Goal: Contribute content: Add original content to the website for others to see

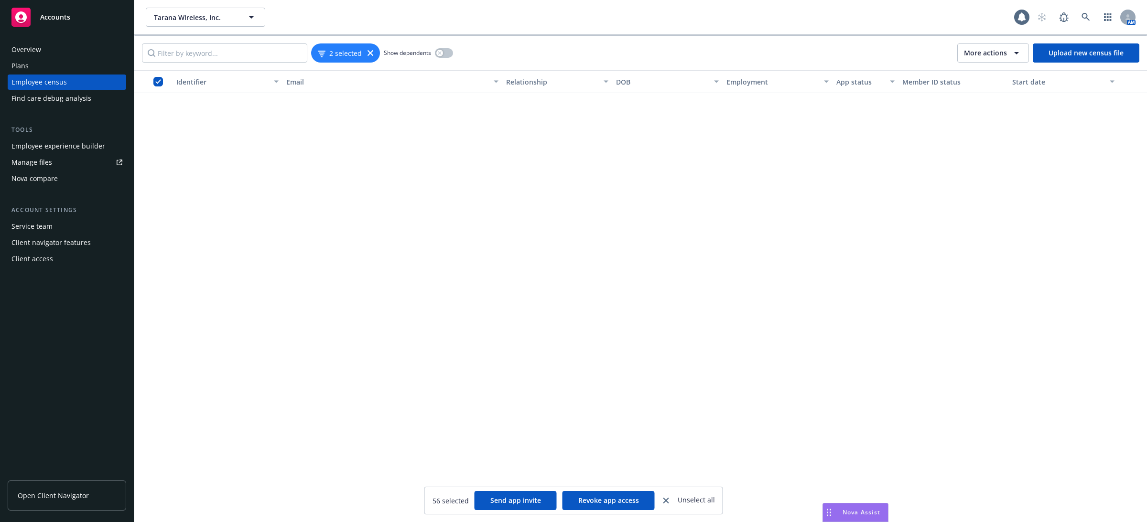
scroll to position [1978, 0]
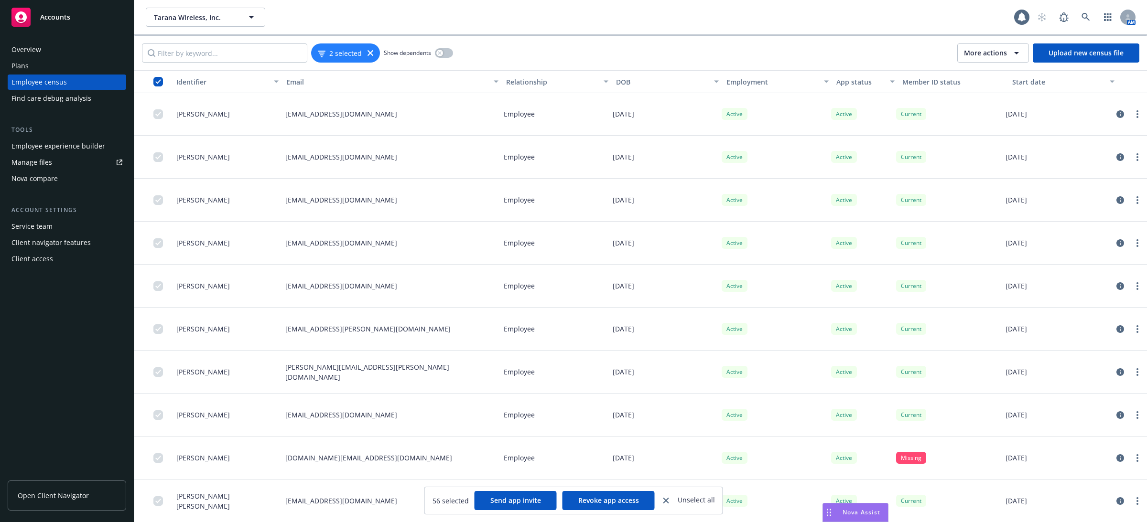
click at [1074, 19] on div "AM" at bounding box center [1083, 17] width 103 height 19
click at [1084, 19] on icon at bounding box center [1085, 17] width 9 height 9
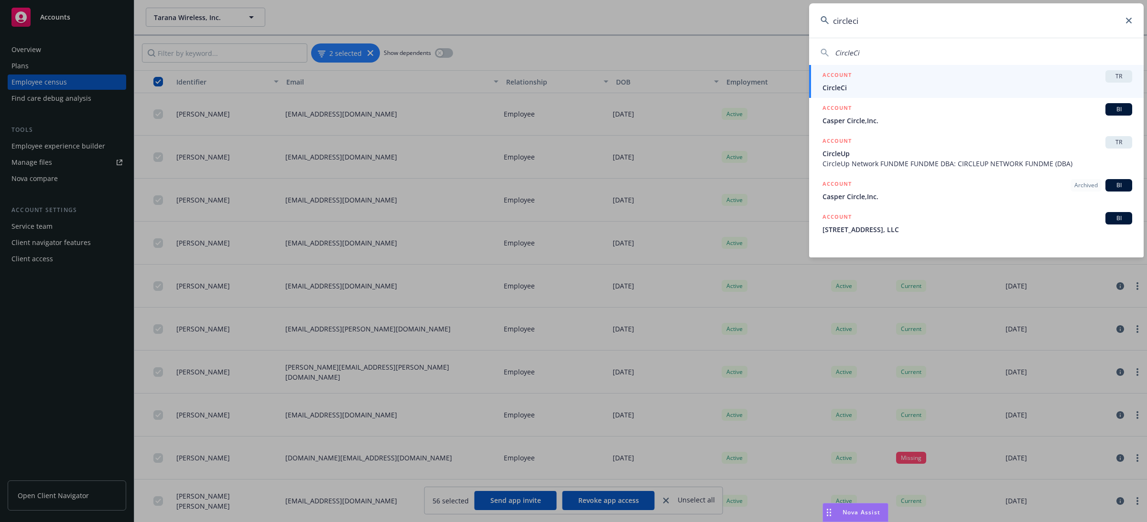
type input "circleci"
click at [898, 83] on span "CircleCi" at bounding box center [977, 88] width 310 height 10
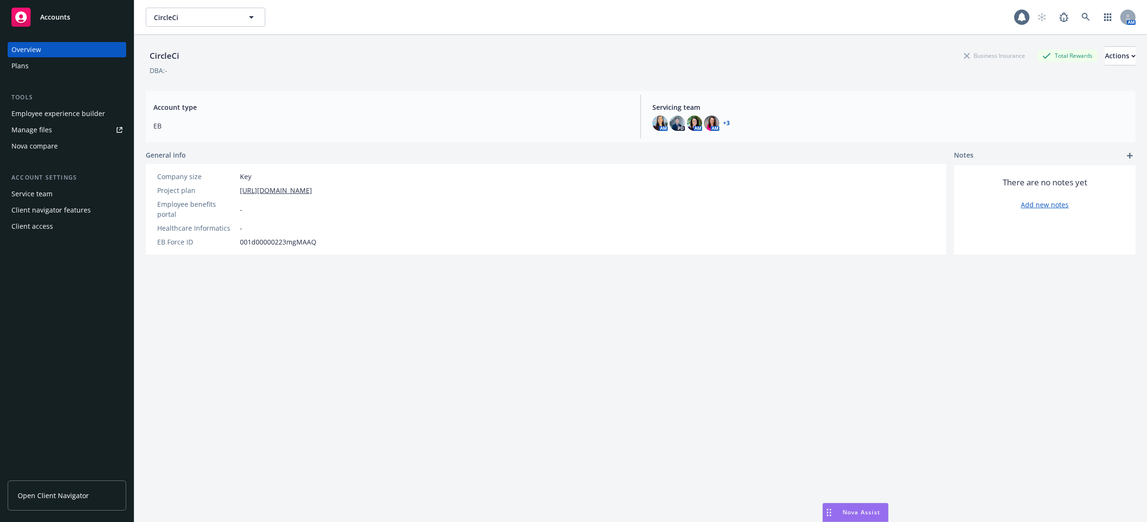
click at [806, 74] on div "DBA: -" at bounding box center [640, 70] width 989 height 10
click at [92, 125] on link "Manage files" at bounding box center [67, 129] width 118 height 15
click at [70, 121] on div "Employee experience builder Manage files Nova compare" at bounding box center [67, 130] width 118 height 48
click at [59, 115] on div "Employee experience builder" at bounding box center [58, 113] width 94 height 15
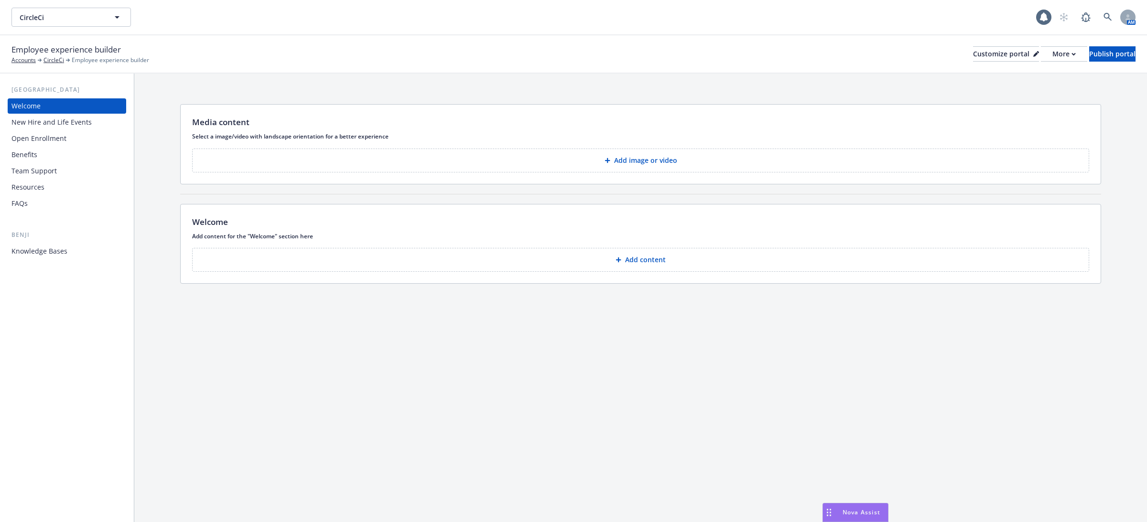
click at [73, 152] on div "Benefits" at bounding box center [66, 154] width 111 height 15
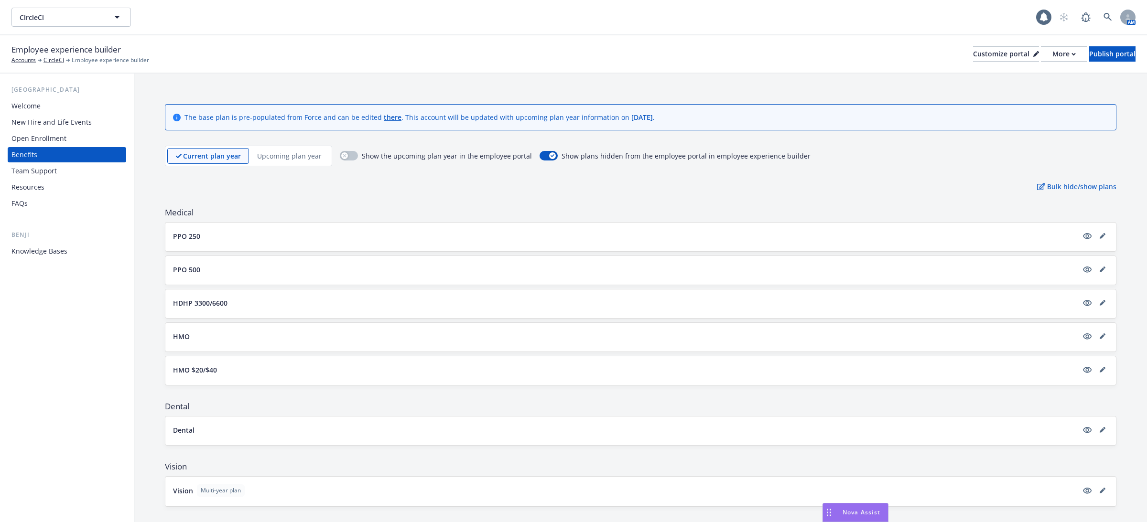
click at [70, 115] on div "New Hire and Life Events" at bounding box center [51, 122] width 80 height 15
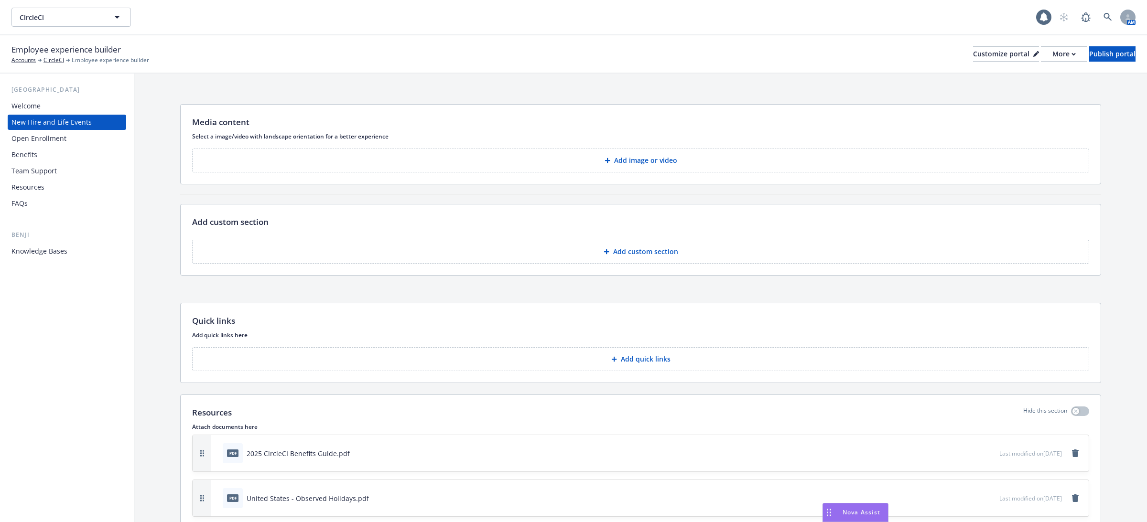
scroll to position [251, 0]
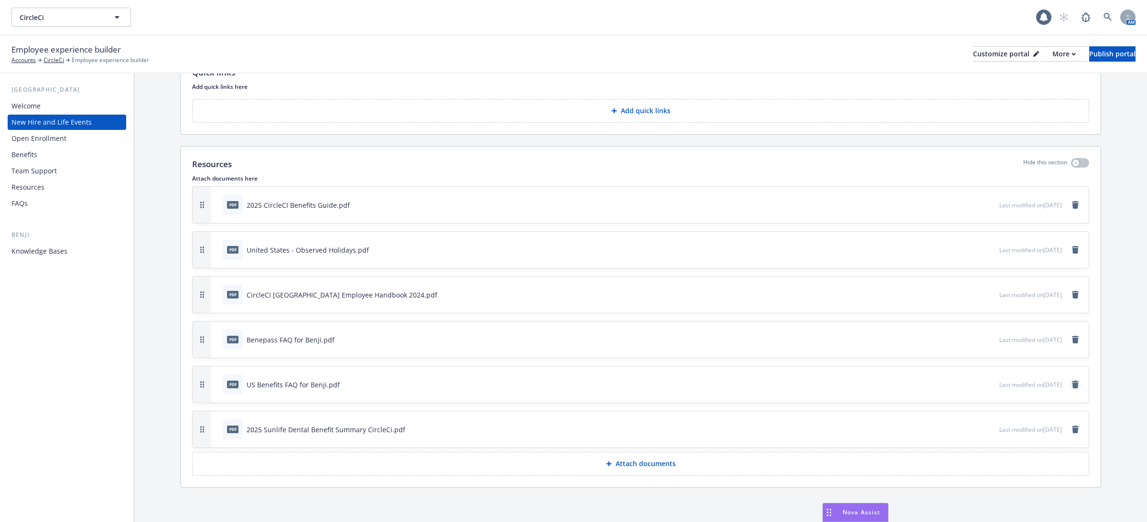
click at [1073, 386] on icon "remove" at bounding box center [1075, 385] width 7 height 8
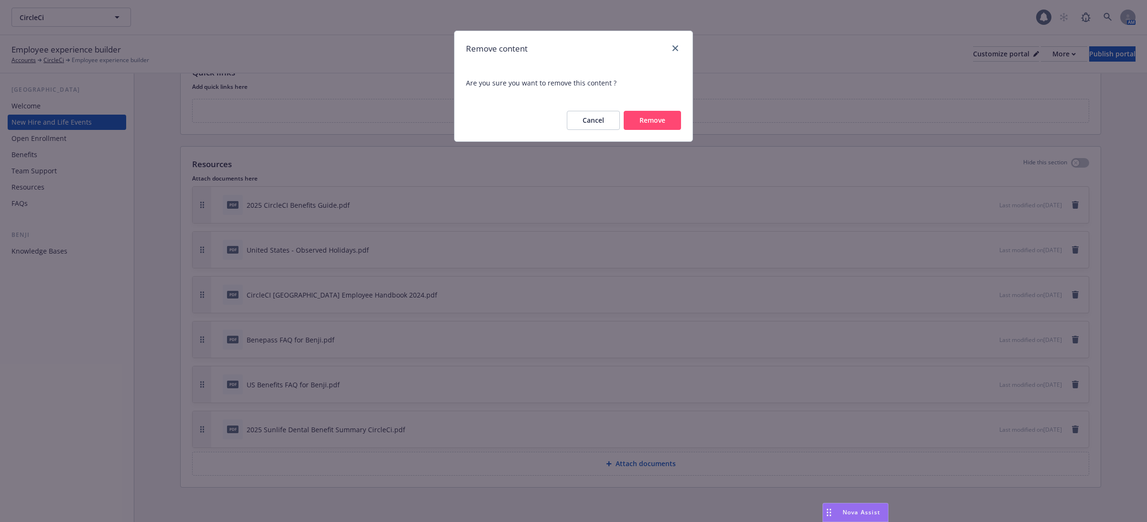
click at [658, 124] on button "Remove" at bounding box center [651, 120] width 57 height 19
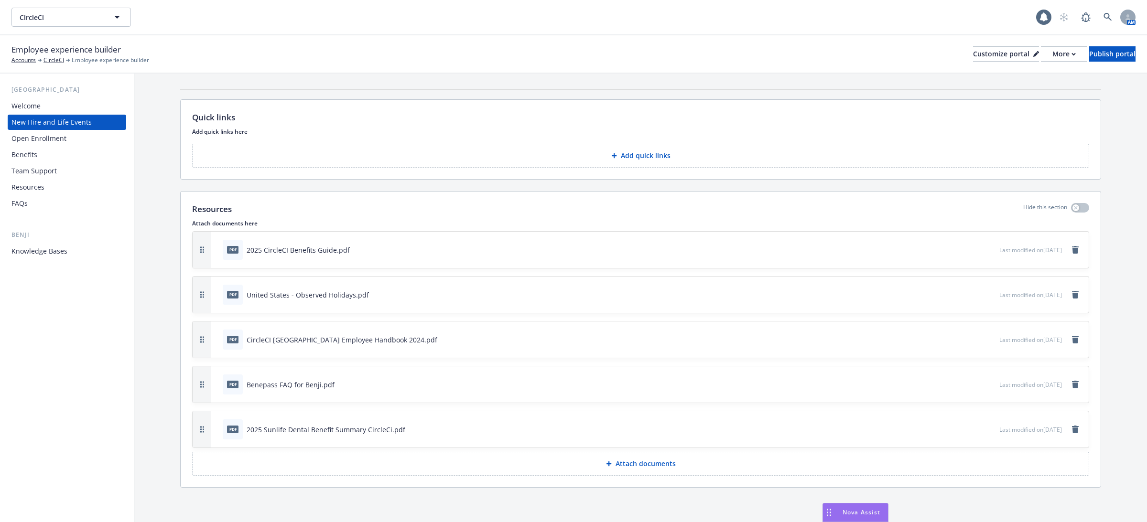
click at [643, 462] on p "Attach documents" at bounding box center [645, 464] width 60 height 10
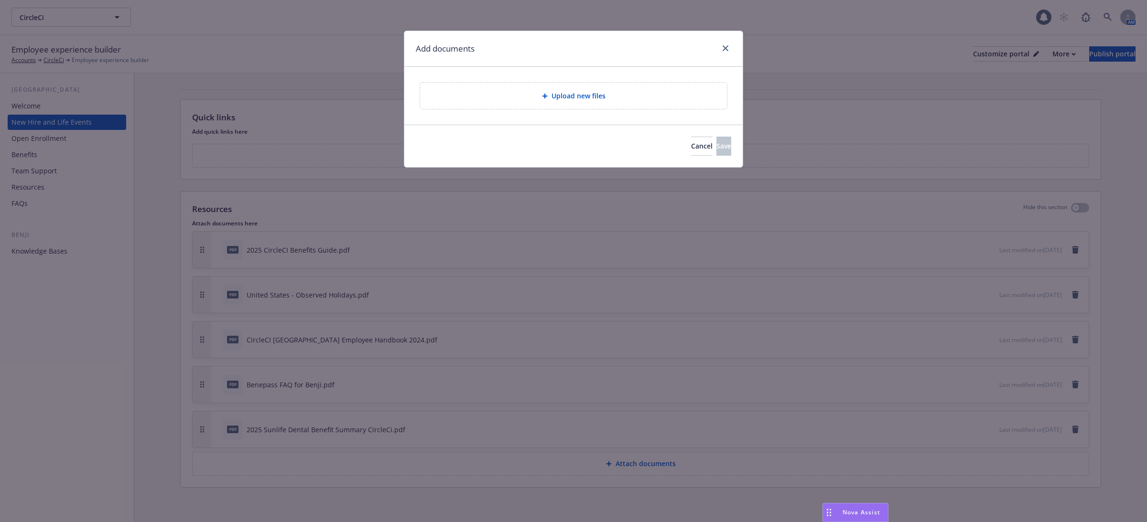
click at [547, 93] on div at bounding box center [547, 96] width 10 height 6
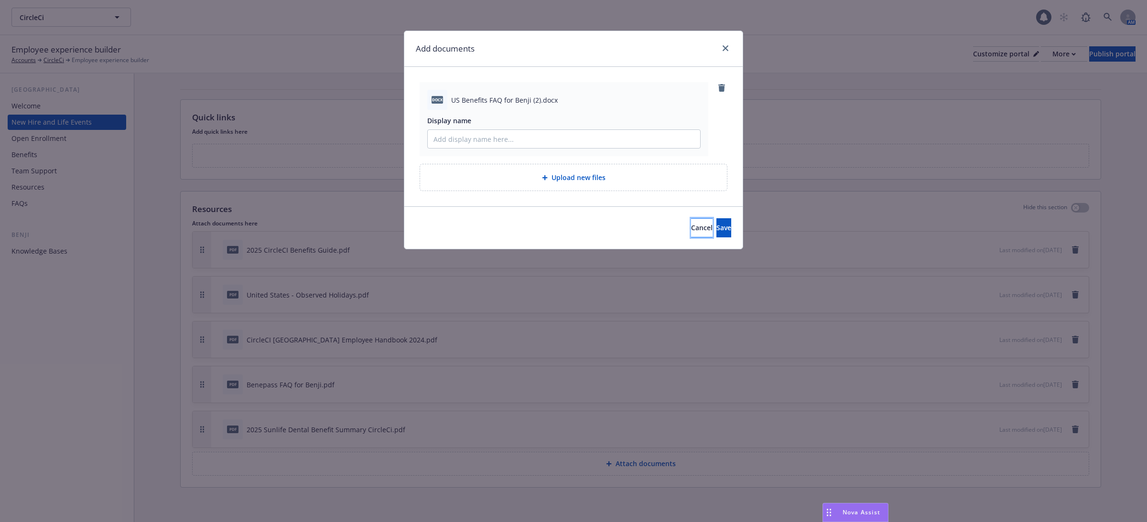
click at [691, 231] on span "Cancel" at bounding box center [701, 227] width 21 height 9
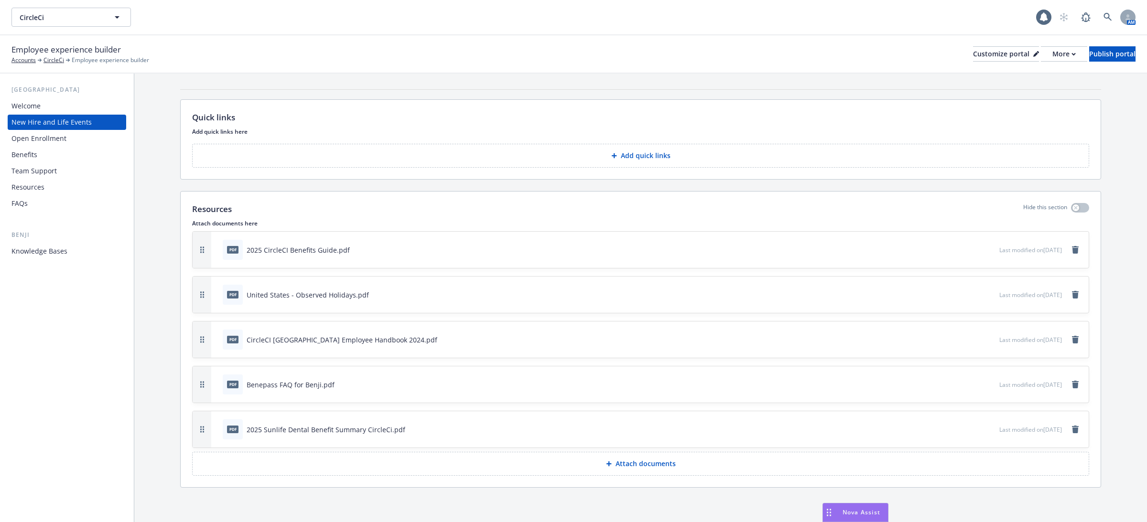
click at [651, 463] on p "Attach documents" at bounding box center [645, 464] width 60 height 10
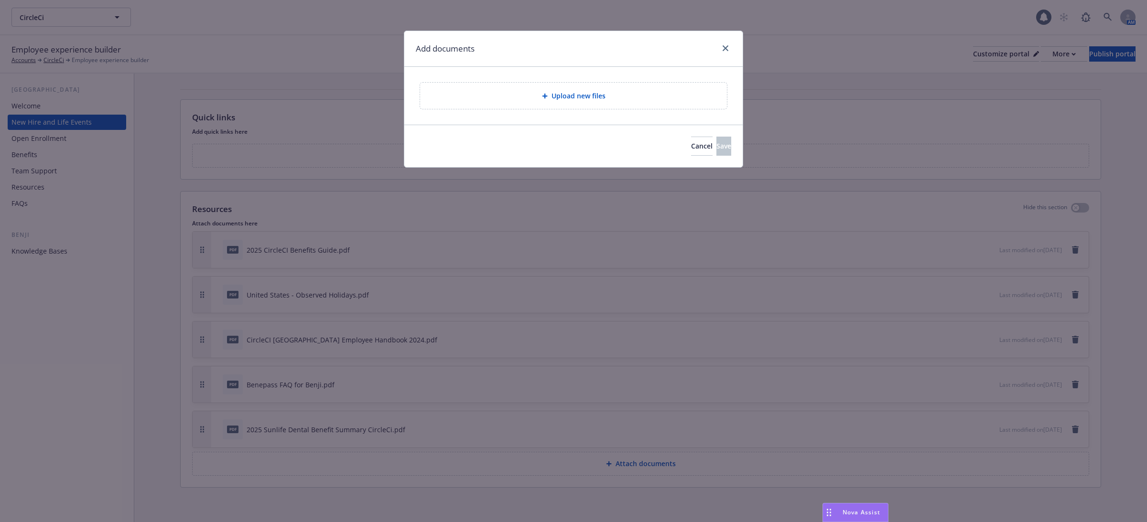
click at [577, 88] on div "Upload new files" at bounding box center [573, 96] width 307 height 26
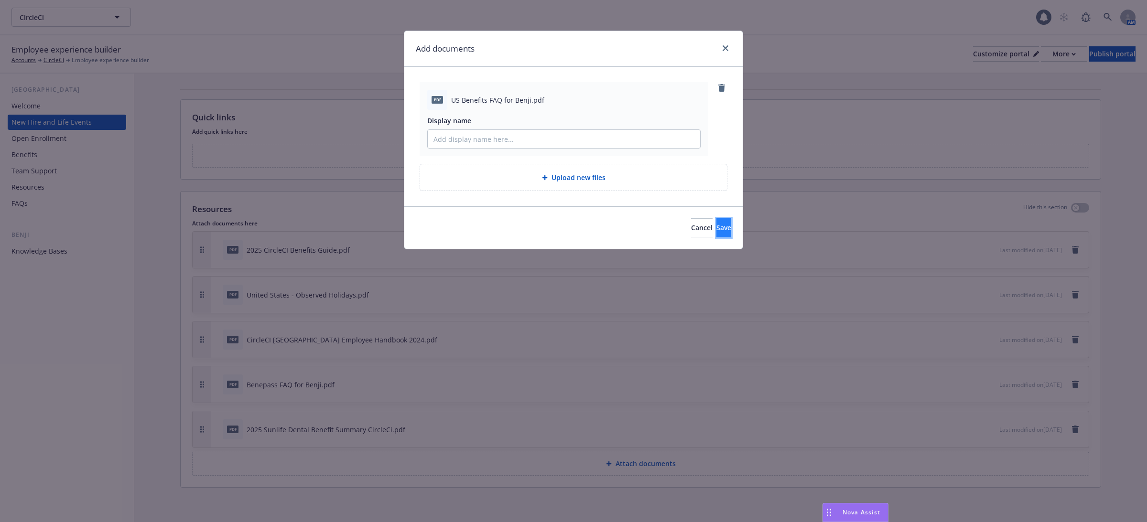
click at [716, 222] on button "Save" at bounding box center [723, 227] width 15 height 19
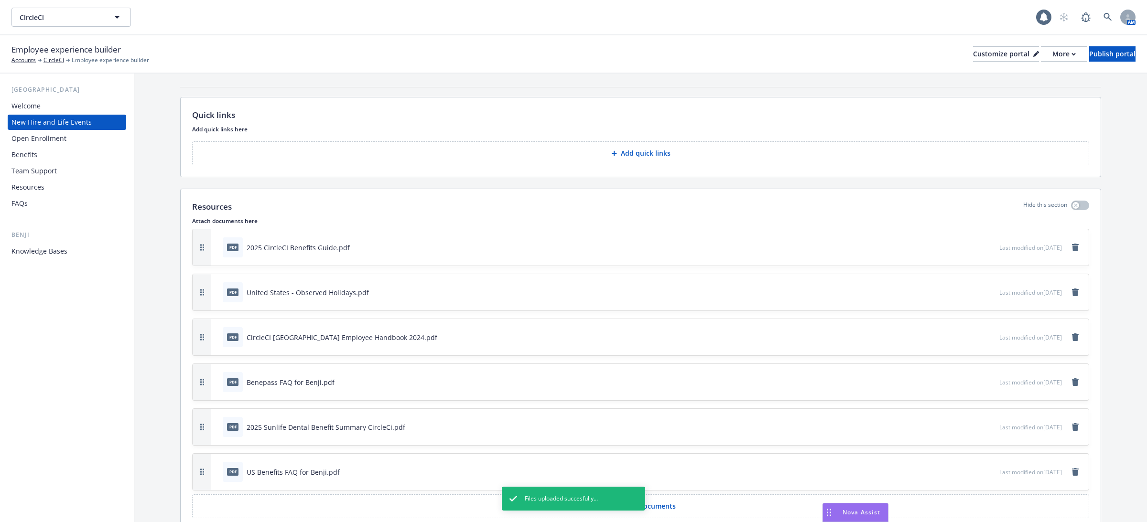
scroll to position [251, 0]
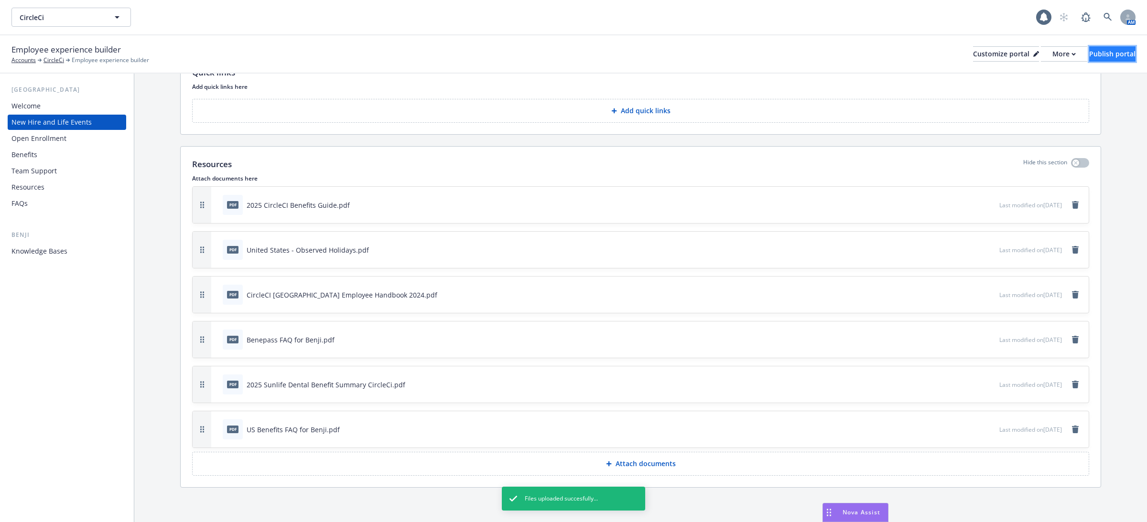
click at [1093, 56] on div "Publish portal" at bounding box center [1112, 54] width 46 height 14
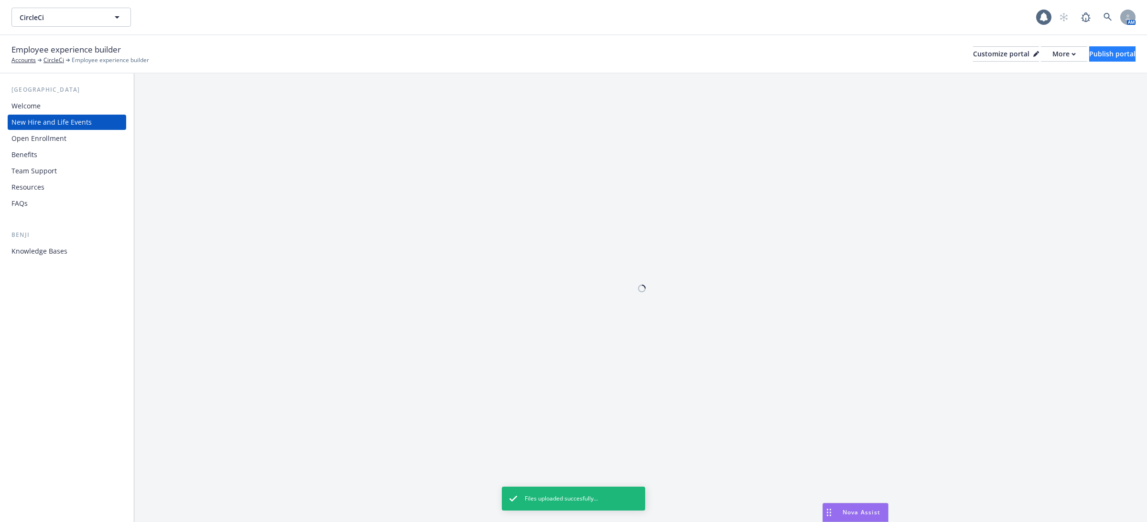
scroll to position [0, 0]
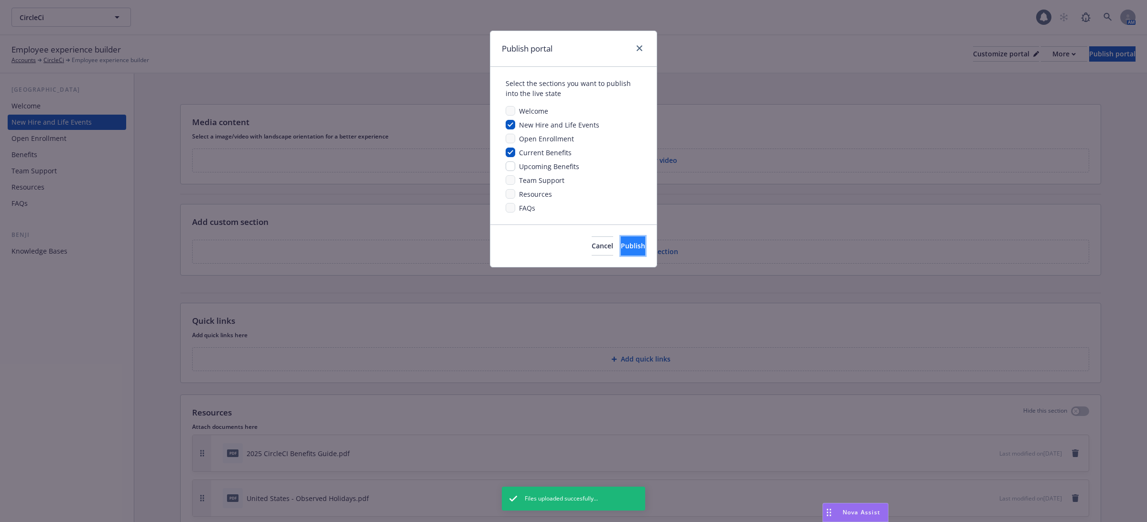
click at [621, 245] on span "Publish" at bounding box center [633, 245] width 24 height 9
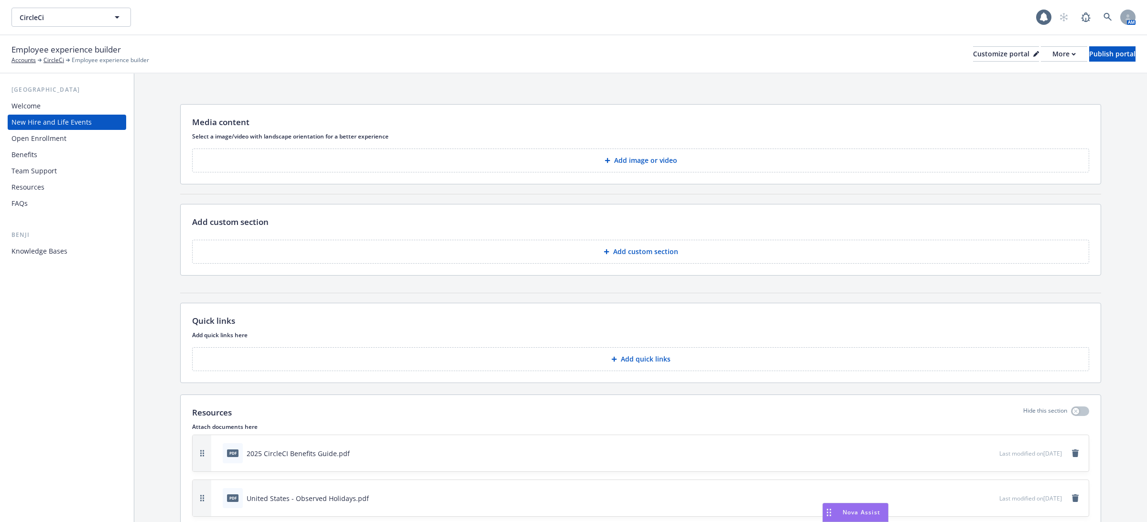
click at [73, 259] on div "[GEOGRAPHIC_DATA] Welcome New Hire and Life Events Open Enrollment Benefits Tea…" at bounding box center [67, 298] width 134 height 449
click at [58, 250] on div "Knowledge Bases" at bounding box center [39, 251] width 56 height 15
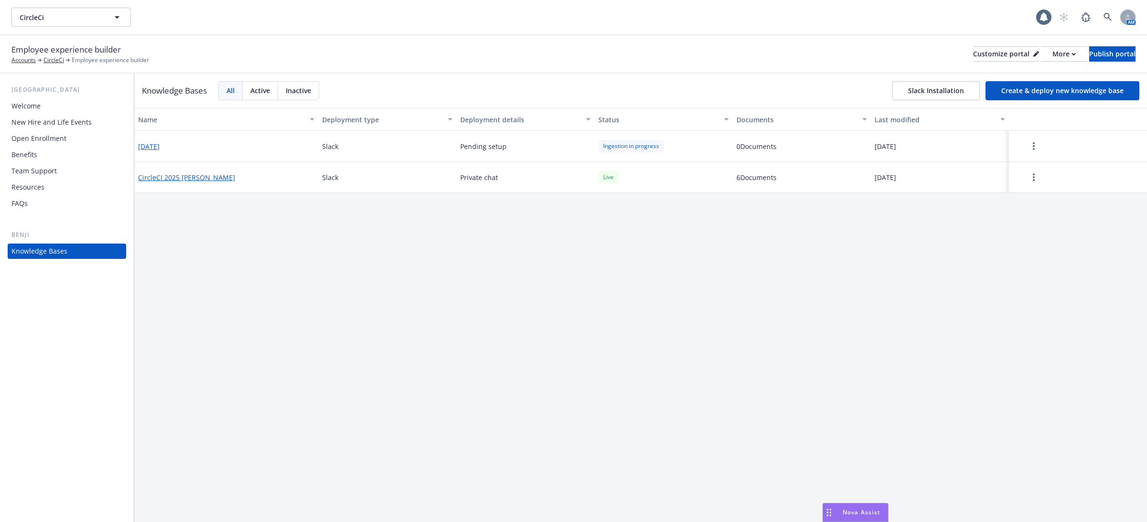
click at [217, 174] on div "CircleCI 2025 [PERSON_NAME]" at bounding box center [226, 177] width 184 height 31
click at [193, 182] on div "CircleCI 2025 [PERSON_NAME]" at bounding box center [226, 177] width 184 height 31
click at [182, 177] on button "CircleCI 2025 [PERSON_NAME]" at bounding box center [186, 177] width 97 height 10
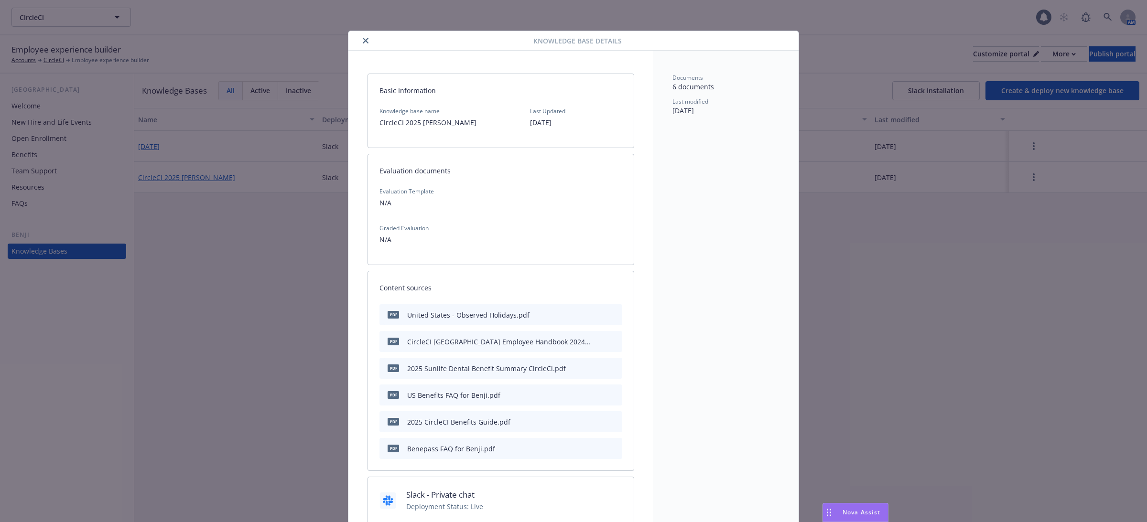
scroll to position [29, 0]
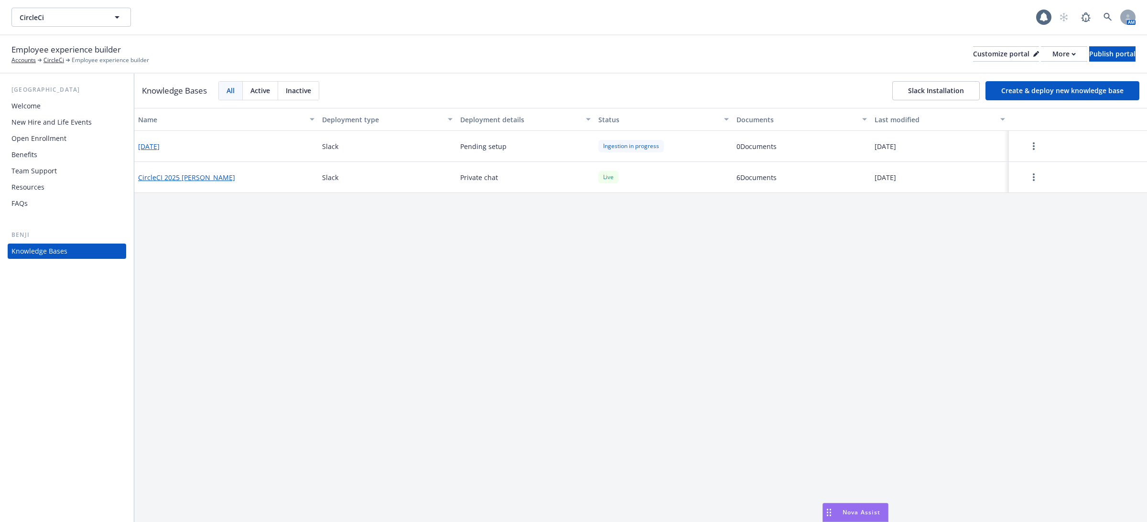
click at [176, 177] on button "CircleCI 2025 [PERSON_NAME]" at bounding box center [186, 177] width 97 height 10
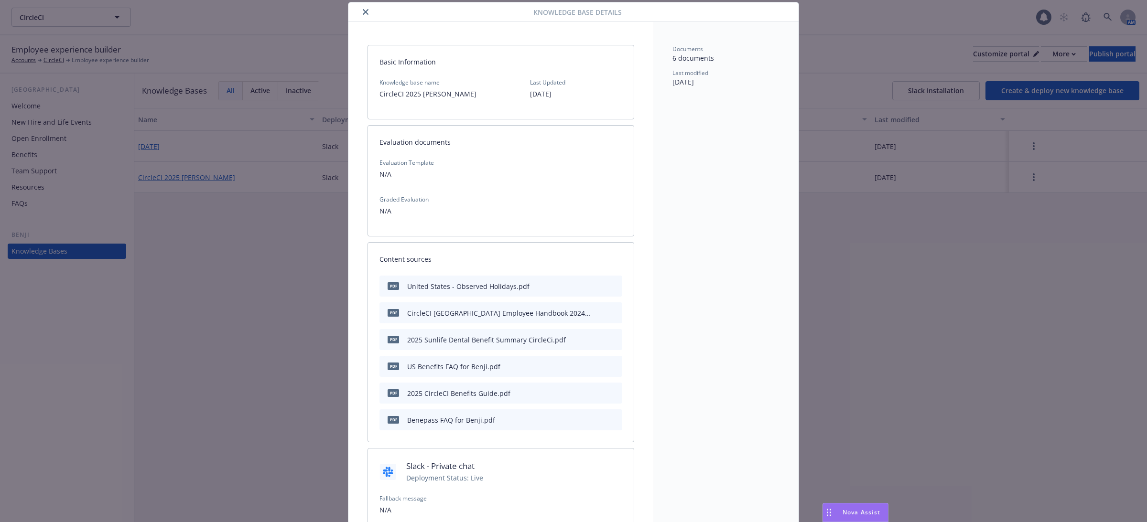
scroll to position [166, 0]
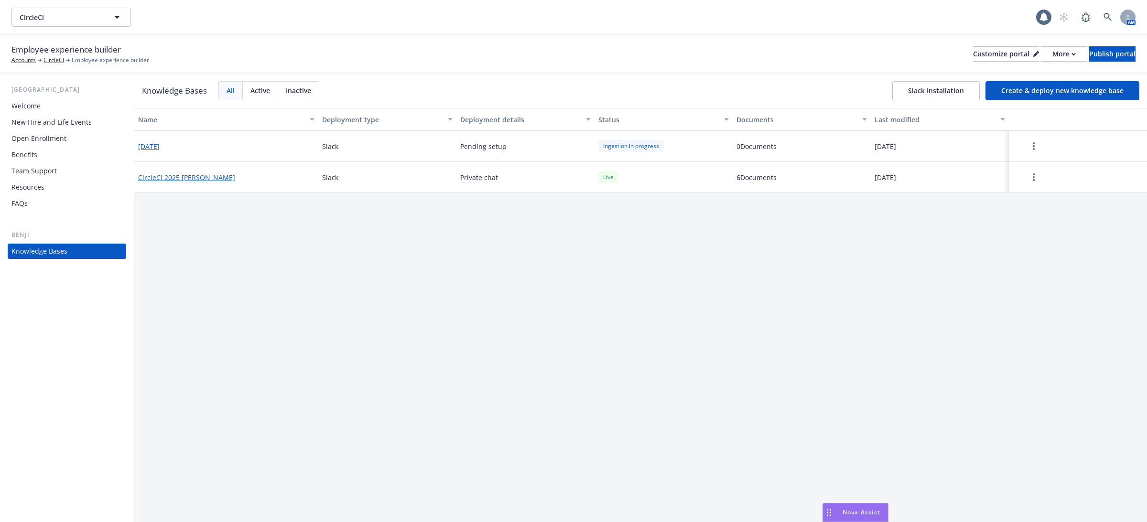
click at [1029, 93] on button "Create & deploy new knowledge base" at bounding box center [1062, 90] width 154 height 19
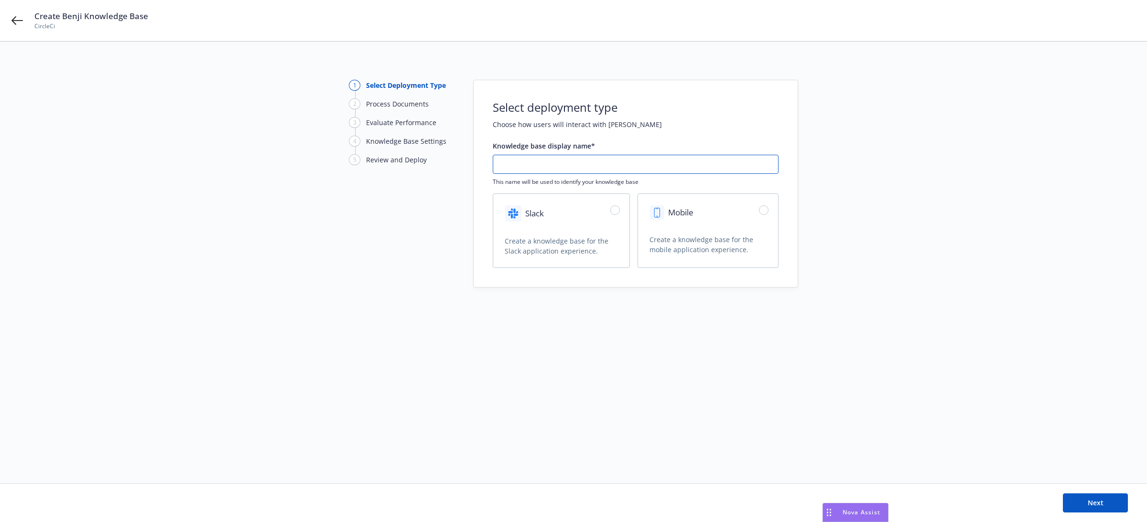
click at [579, 158] on input "text" at bounding box center [635, 164] width 285 height 18
type input "0"
type input "[DATE]"
click at [608, 210] on div "Slack" at bounding box center [561, 215] width 136 height 42
radio input "true"
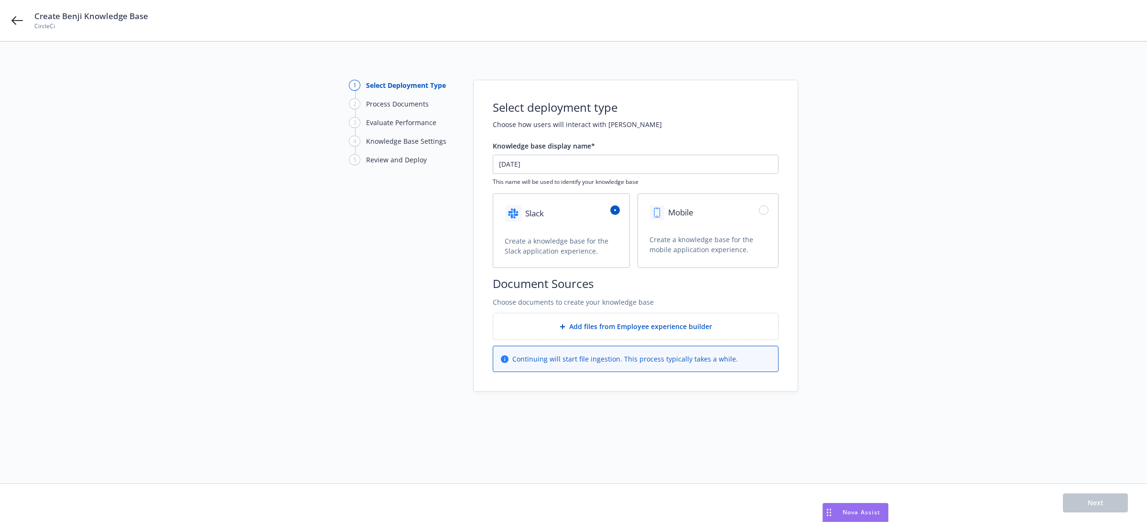
click at [629, 329] on span "Add files from Employee experience builder" at bounding box center [640, 327] width 143 height 10
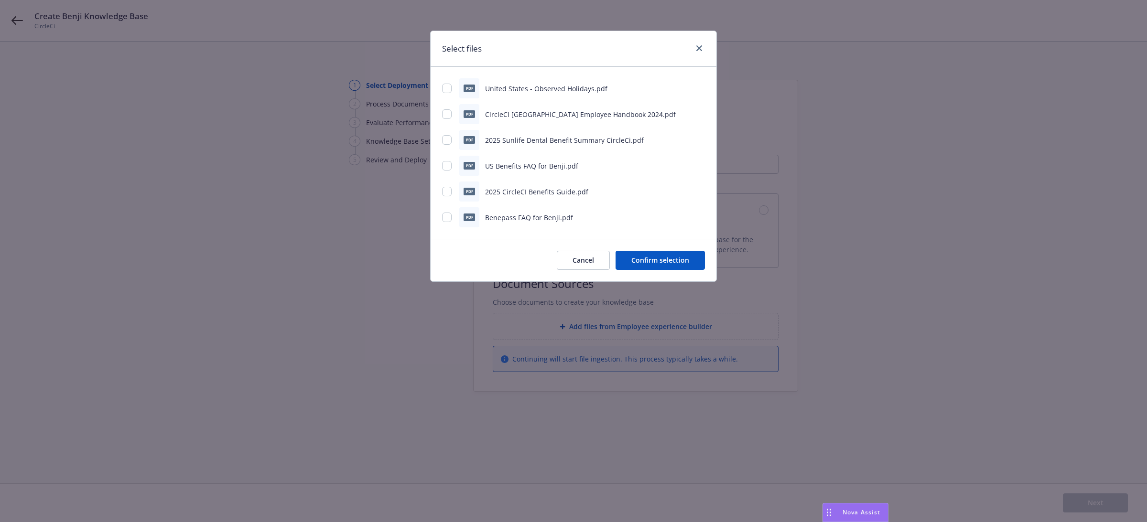
click at [529, 85] on span "United States - Observed Holidays.pdf" at bounding box center [546, 88] width 122 height 9
click at [447, 92] on input "checkbox" at bounding box center [447, 89] width 10 height 10
checkbox input "true"
click at [444, 108] on div "pdf CircleCI [GEOGRAPHIC_DATA] Employee Handbook 2024.pdf" at bounding box center [573, 114] width 263 height 20
click at [445, 117] on input "checkbox" at bounding box center [447, 114] width 10 height 10
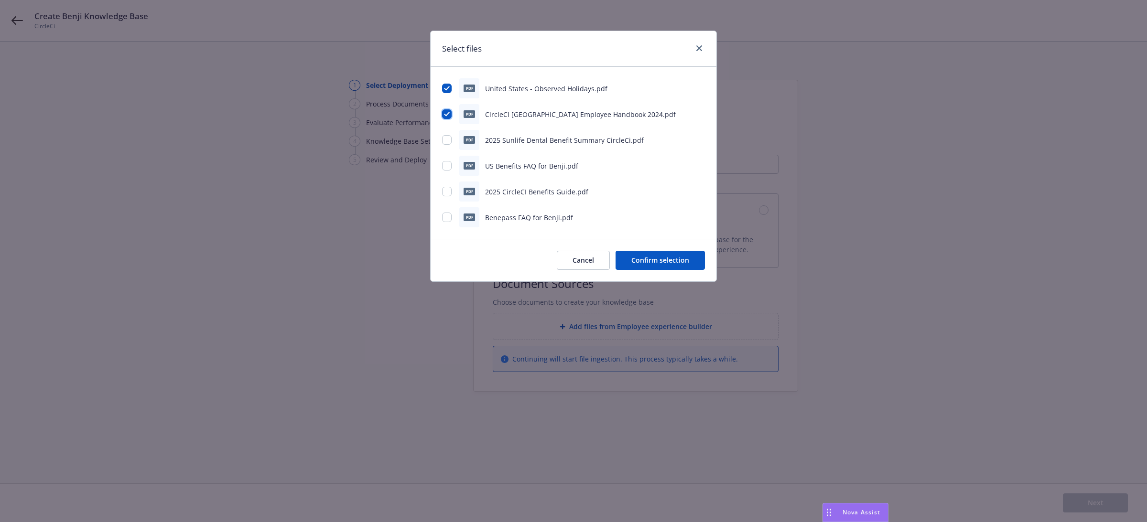
checkbox input "true"
click at [451, 143] on input "checkbox" at bounding box center [447, 140] width 10 height 10
checkbox input "true"
click at [451, 171] on div "pdf US Benefits FAQ for Benji.pdf" at bounding box center [573, 166] width 263 height 20
click at [443, 167] on input "checkbox" at bounding box center [447, 166] width 10 height 10
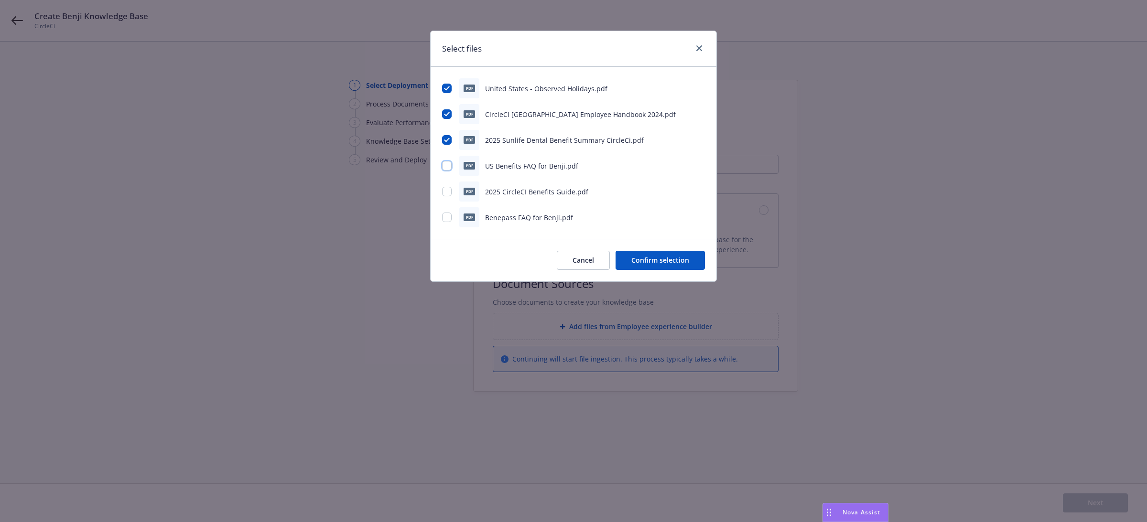
checkbox input "true"
click at [450, 188] on input "checkbox" at bounding box center [447, 192] width 10 height 10
checkbox input "true"
click at [446, 210] on div "pdf Benepass FAQ for Benji.pdf" at bounding box center [573, 217] width 263 height 20
click at [446, 215] on input "checkbox" at bounding box center [447, 218] width 10 height 10
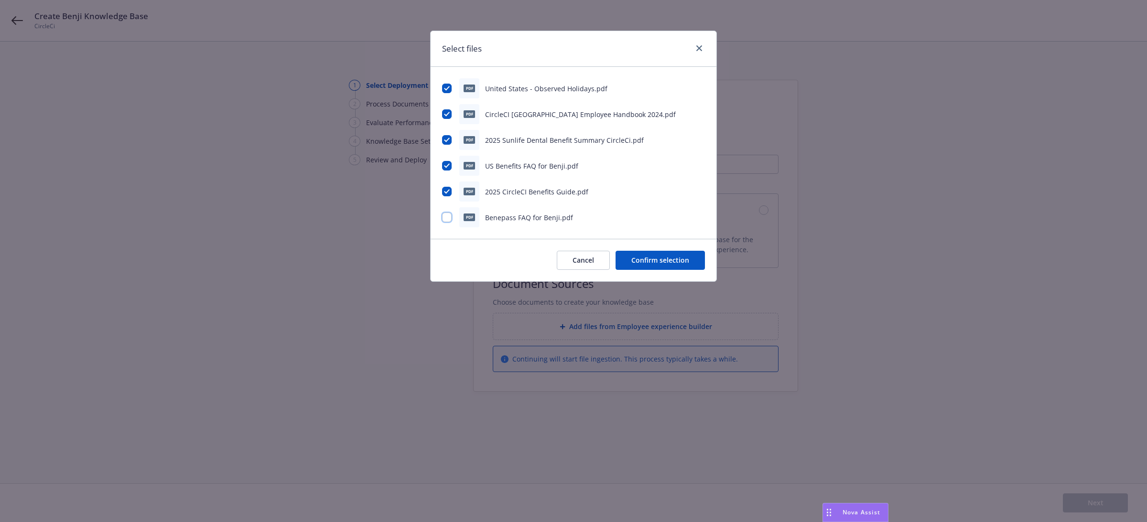
checkbox input "true"
click at [673, 258] on button "Confirm selection" at bounding box center [659, 260] width 89 height 19
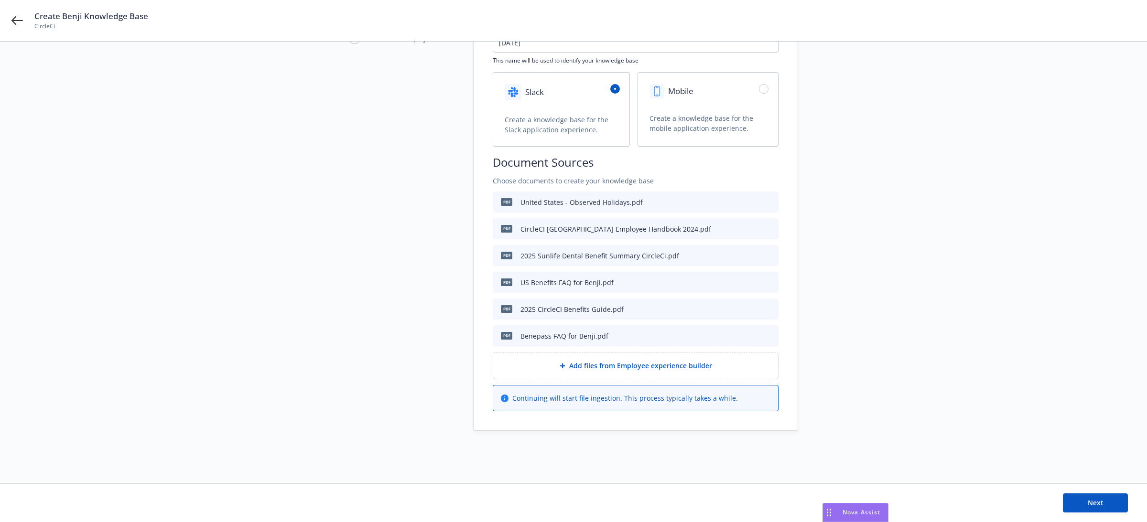
scroll to position [108, 0]
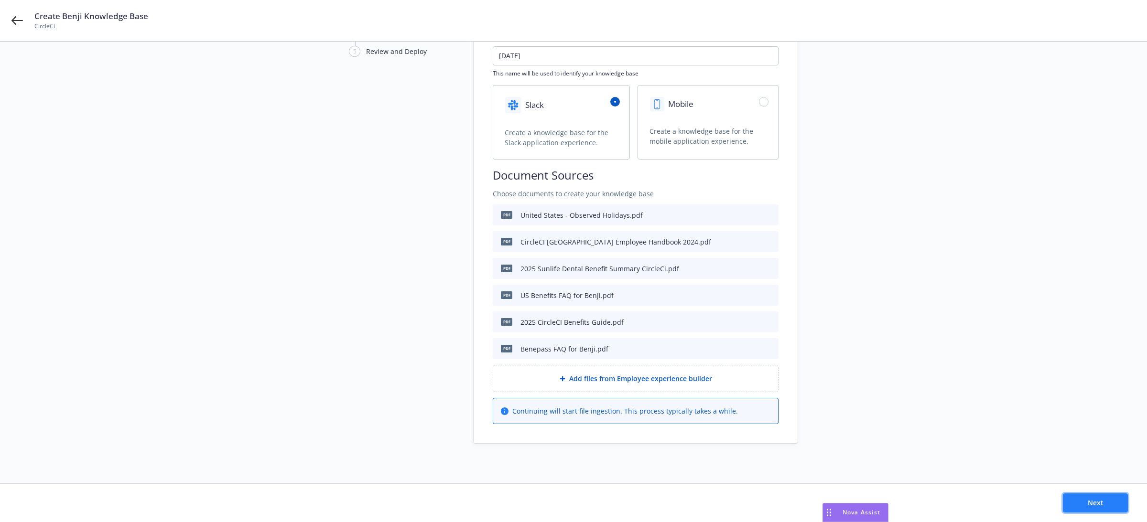
click at [1102, 505] on span "Next" at bounding box center [1095, 502] width 16 height 9
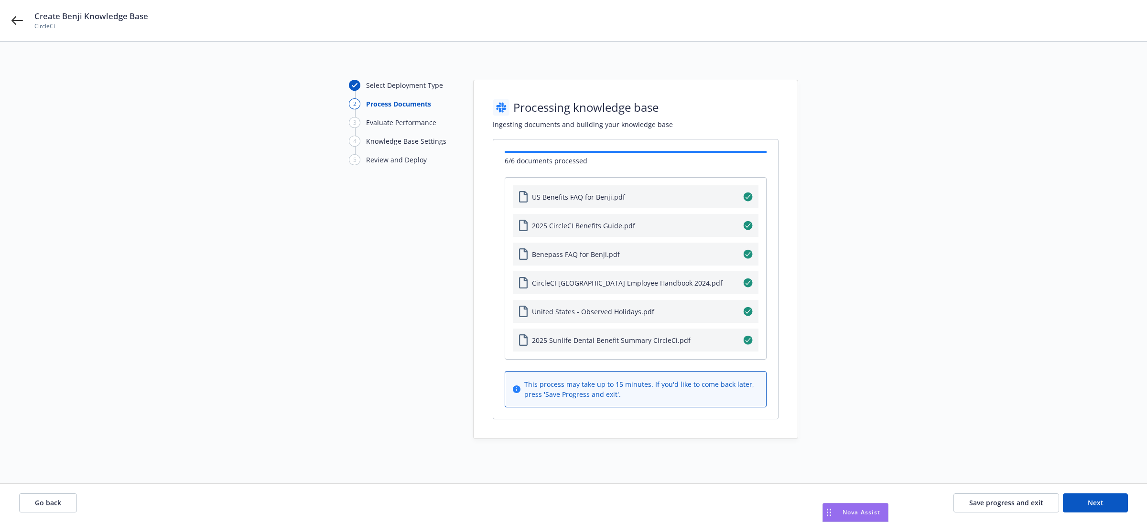
scroll to position [8, 0]
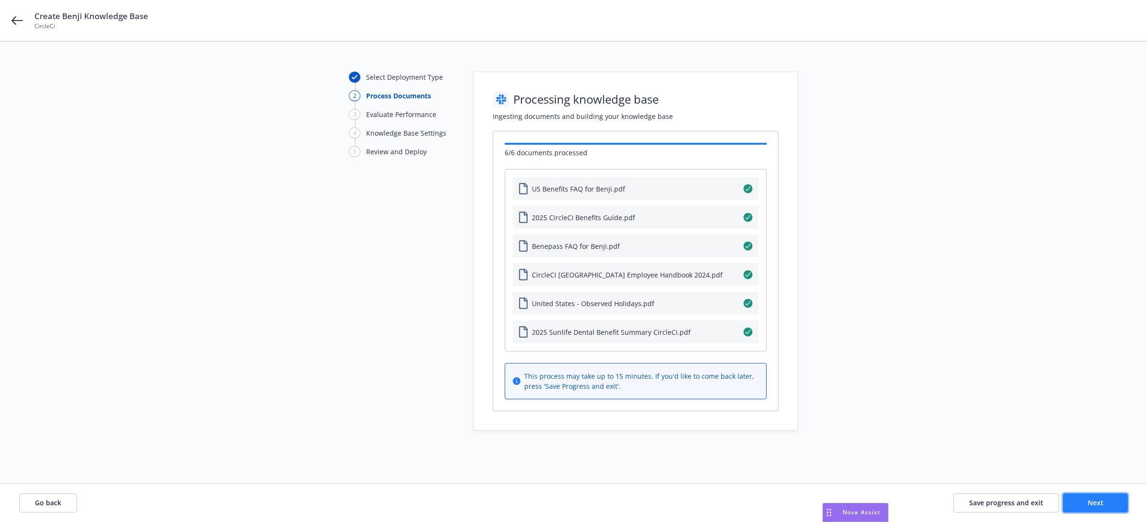
click at [1094, 499] on span "Next" at bounding box center [1095, 502] width 16 height 9
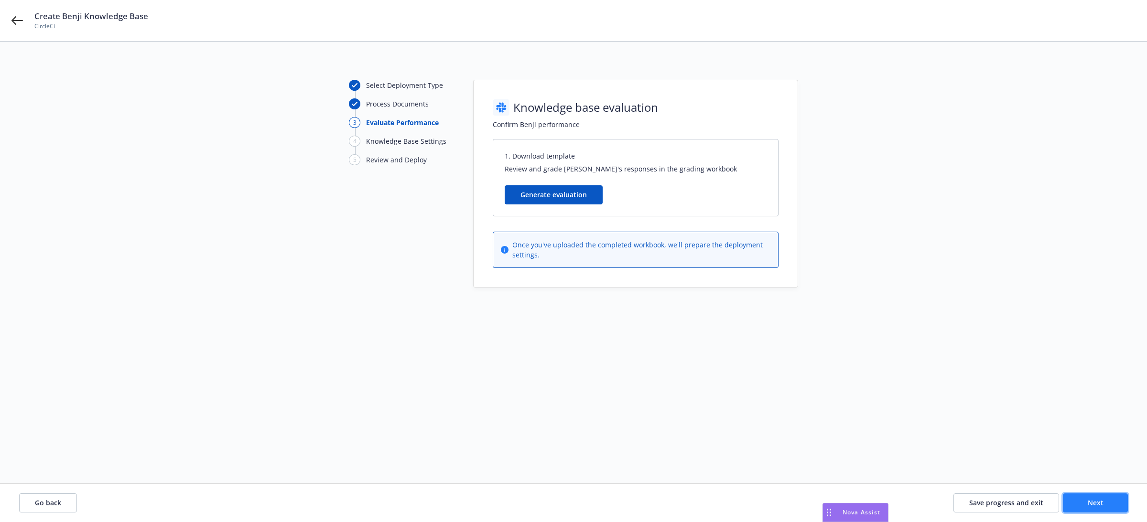
click at [1094, 503] on span "Next" at bounding box center [1095, 502] width 16 height 9
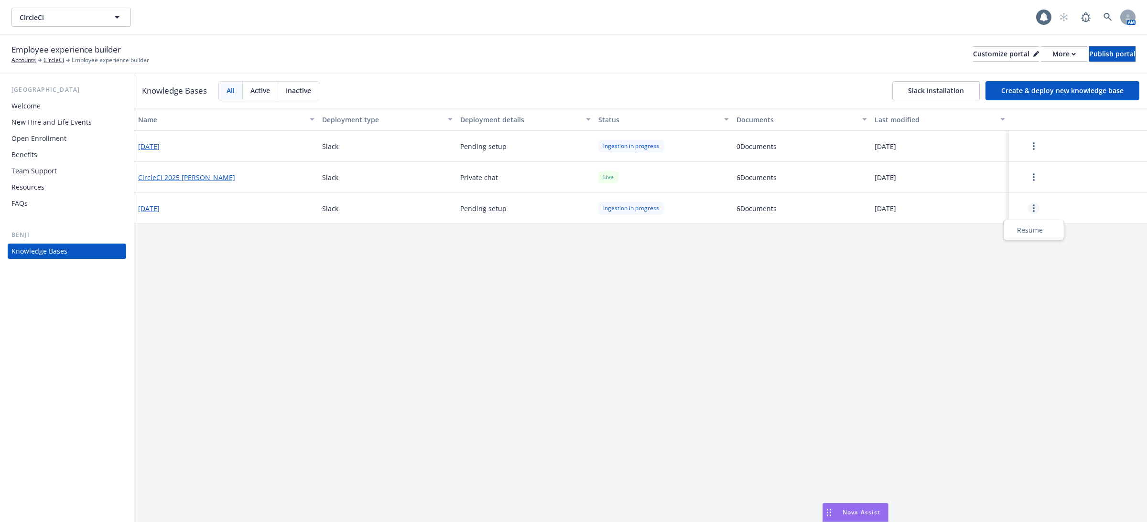
click at [1031, 208] on link "more" at bounding box center [1033, 208] width 11 height 11
click at [1025, 226] on div "Resume" at bounding box center [1033, 230] width 56 height 16
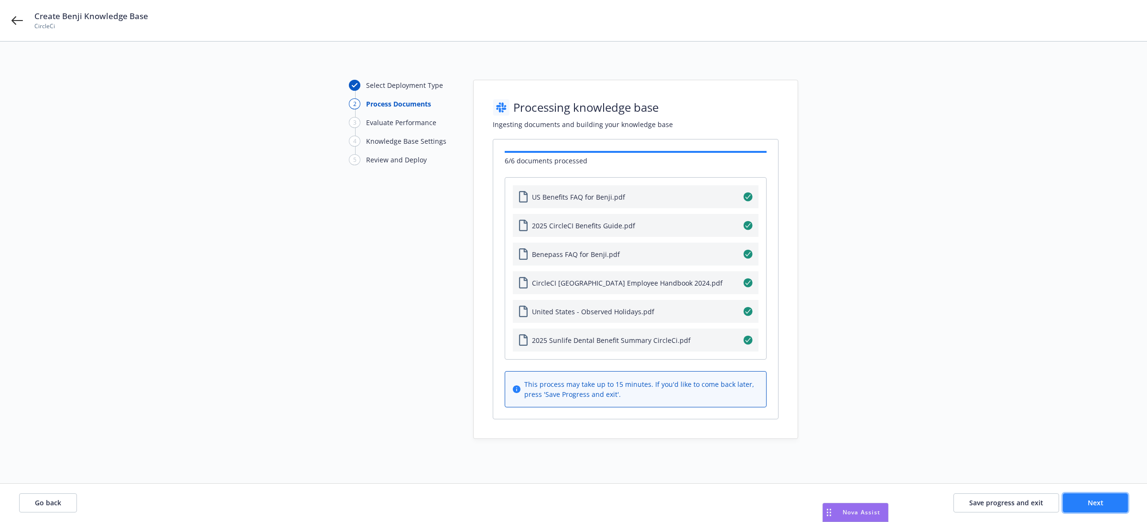
click at [1089, 508] on button "Next" at bounding box center [1094, 502] width 65 height 19
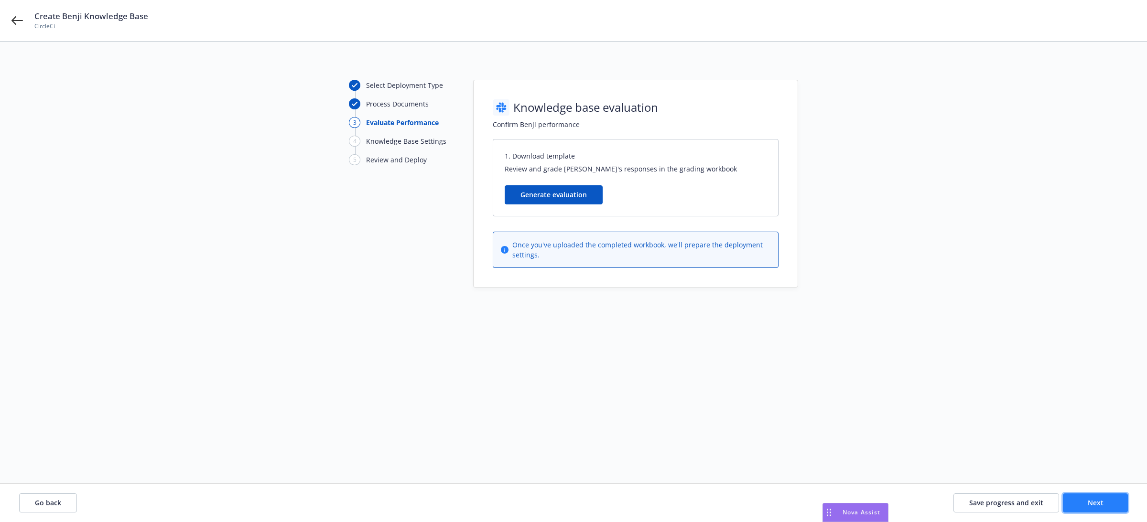
click at [1089, 508] on button "Next" at bounding box center [1094, 502] width 65 height 19
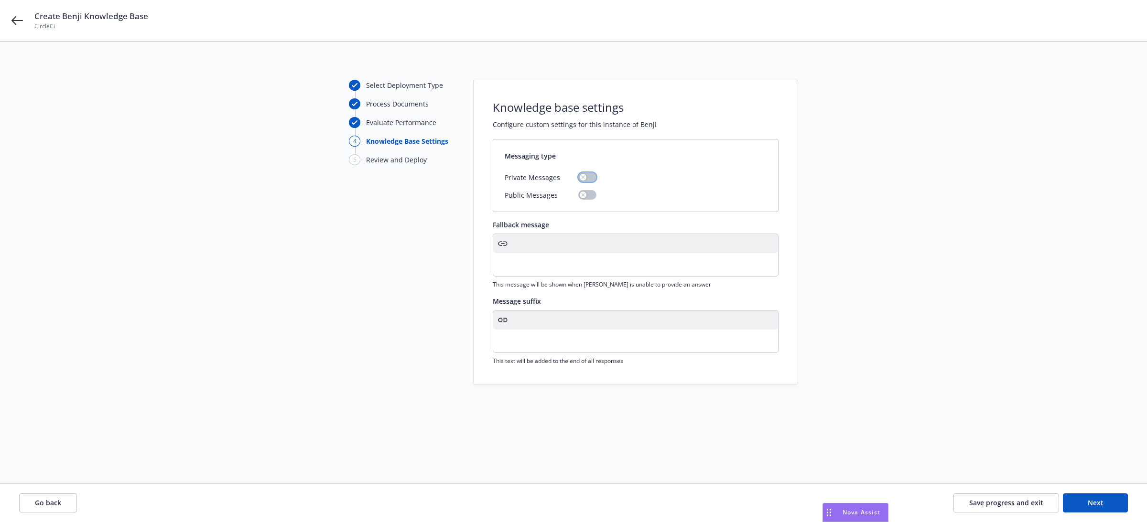
click at [586, 177] on div "button" at bounding box center [582, 177] width 7 height 7
click at [558, 268] on p "editable markdown" at bounding box center [635, 264] width 273 height 11
click at [550, 331] on div "editable markdown" at bounding box center [635, 341] width 285 height 23
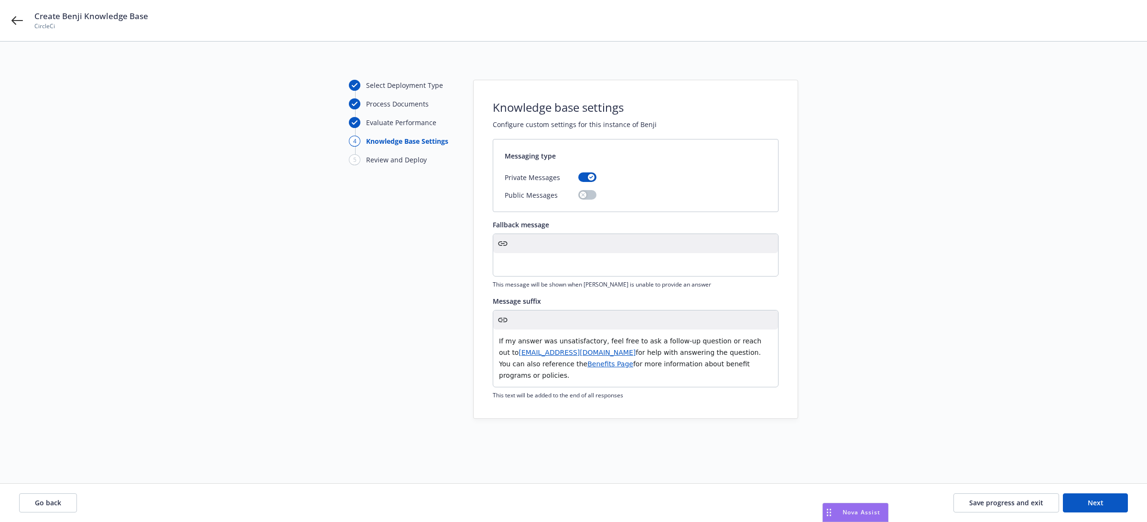
click at [746, 365] on p "If my answer was unsatisfactory, feel free to ask a follow-up question or reach…" at bounding box center [635, 358] width 273 height 46
click at [869, 410] on div "Select Deployment Type Process Documents Evaluate Performance 4 Knowledge Base …" at bounding box center [573, 267] width 1147 height 450
click at [1088, 507] on span "Next" at bounding box center [1095, 502] width 16 height 9
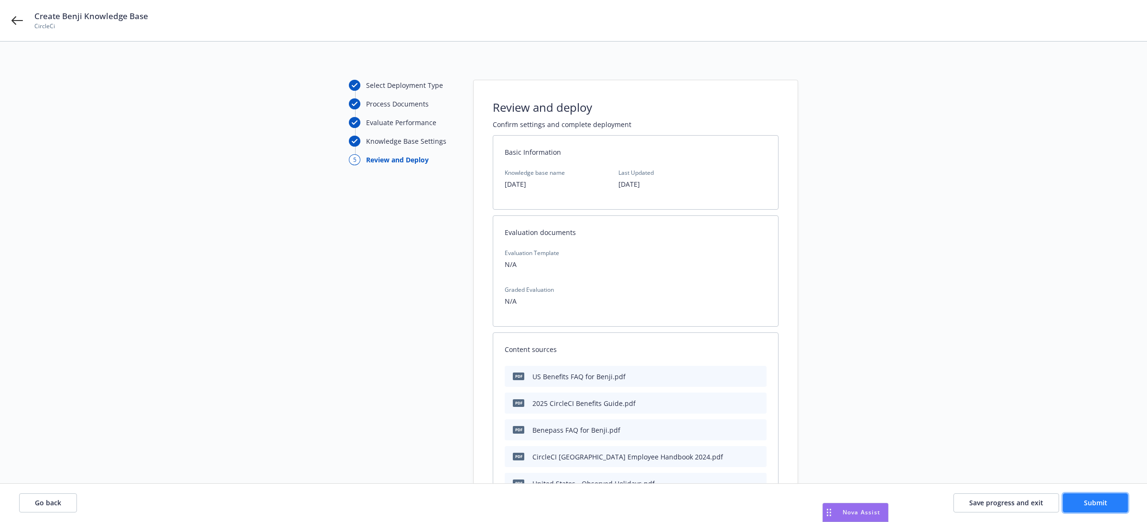
click at [1096, 506] on span "Submit" at bounding box center [1094, 502] width 23 height 9
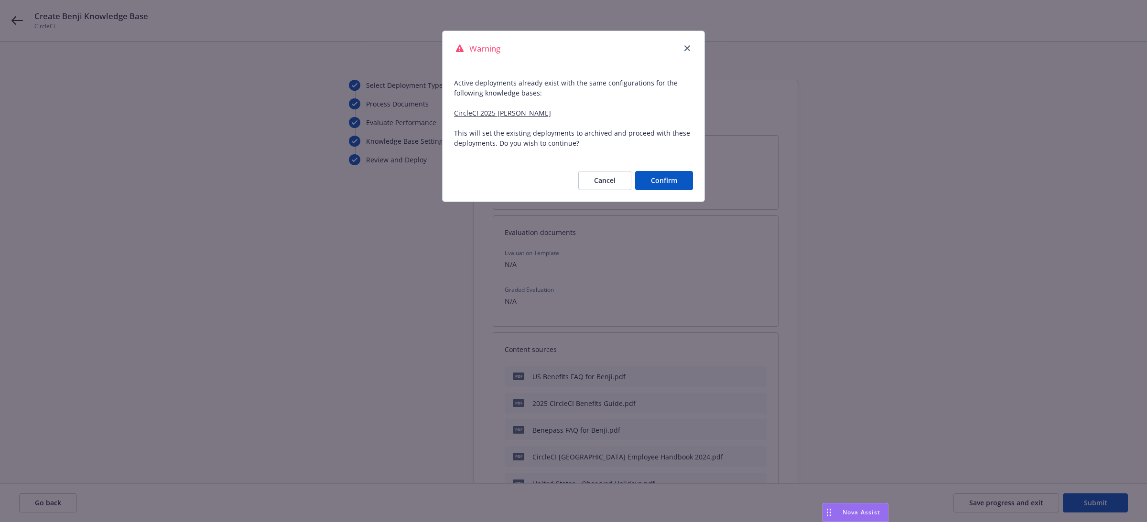
click at [659, 182] on button "Confirm" at bounding box center [664, 180] width 58 height 19
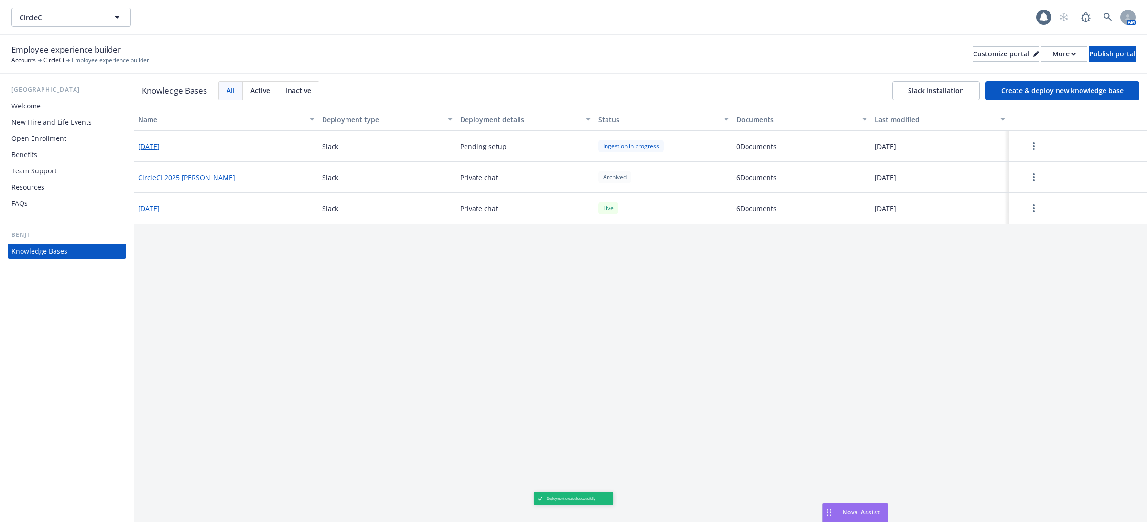
click at [1034, 139] on button "button" at bounding box center [1033, 146] width 42 height 19
click at [795, 453] on div "Name Deployment type Deployment details Status Documents Last modified [DATE] S…" at bounding box center [640, 315] width 1012 height 414
click at [181, 214] on div "[DATE]" at bounding box center [226, 208] width 184 height 31
click at [159, 211] on button "[DATE]" at bounding box center [148, 209] width 21 height 10
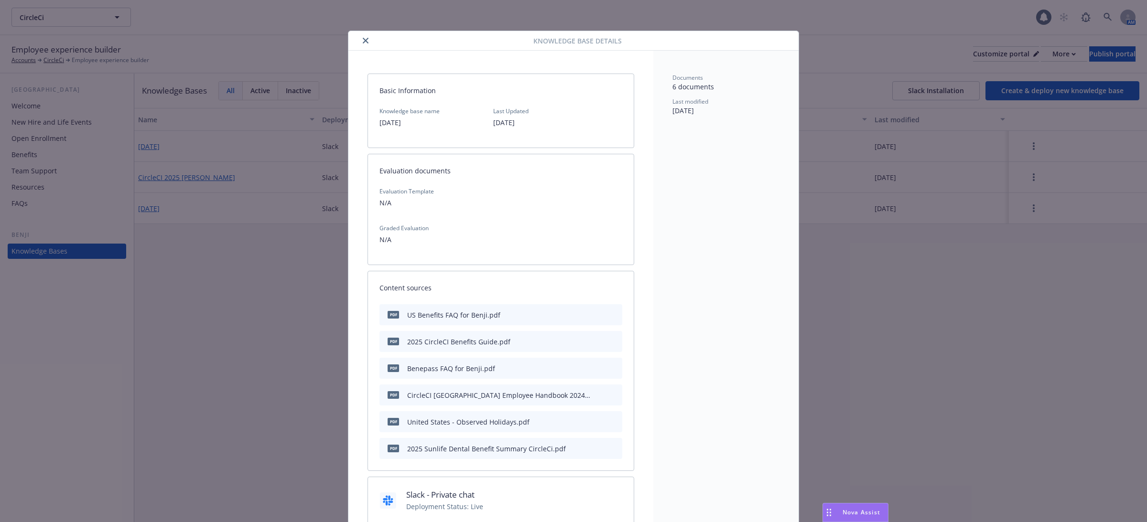
scroll to position [29, 0]
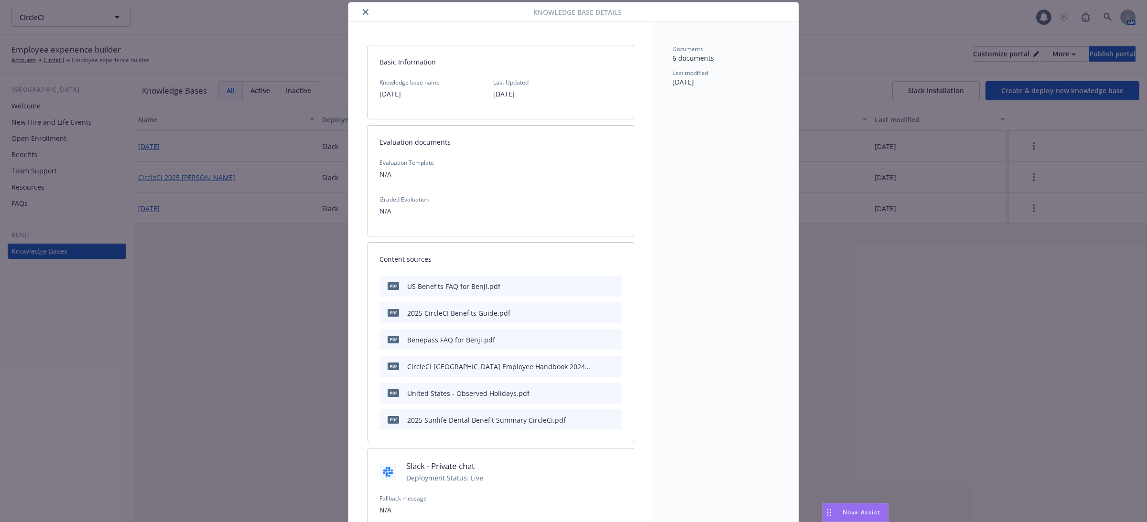
click at [616, 284] on icon "preview file" at bounding box center [613, 285] width 9 height 7
